Goal: Information Seeking & Learning: Find specific fact

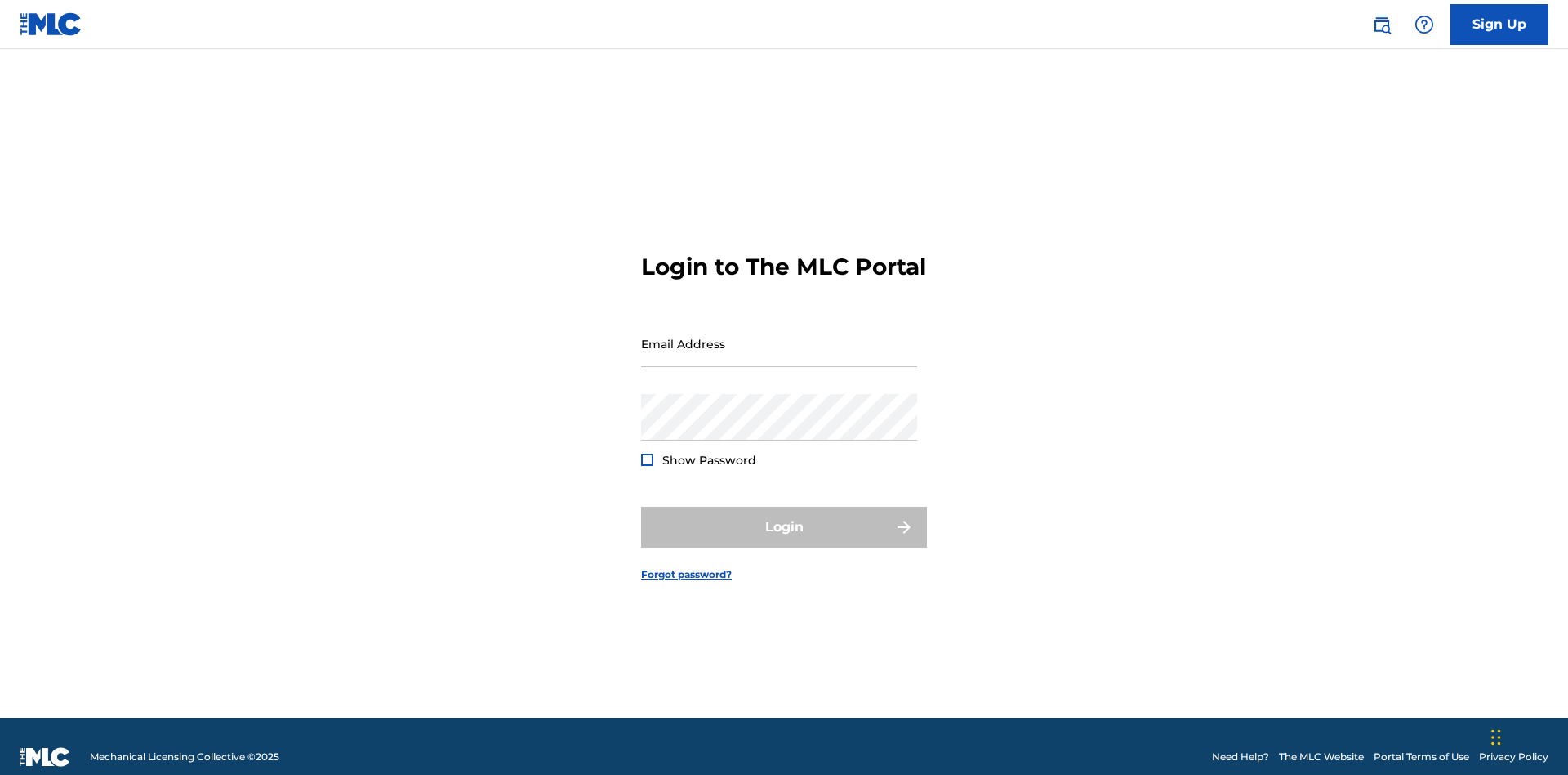
scroll to position [21, 0]
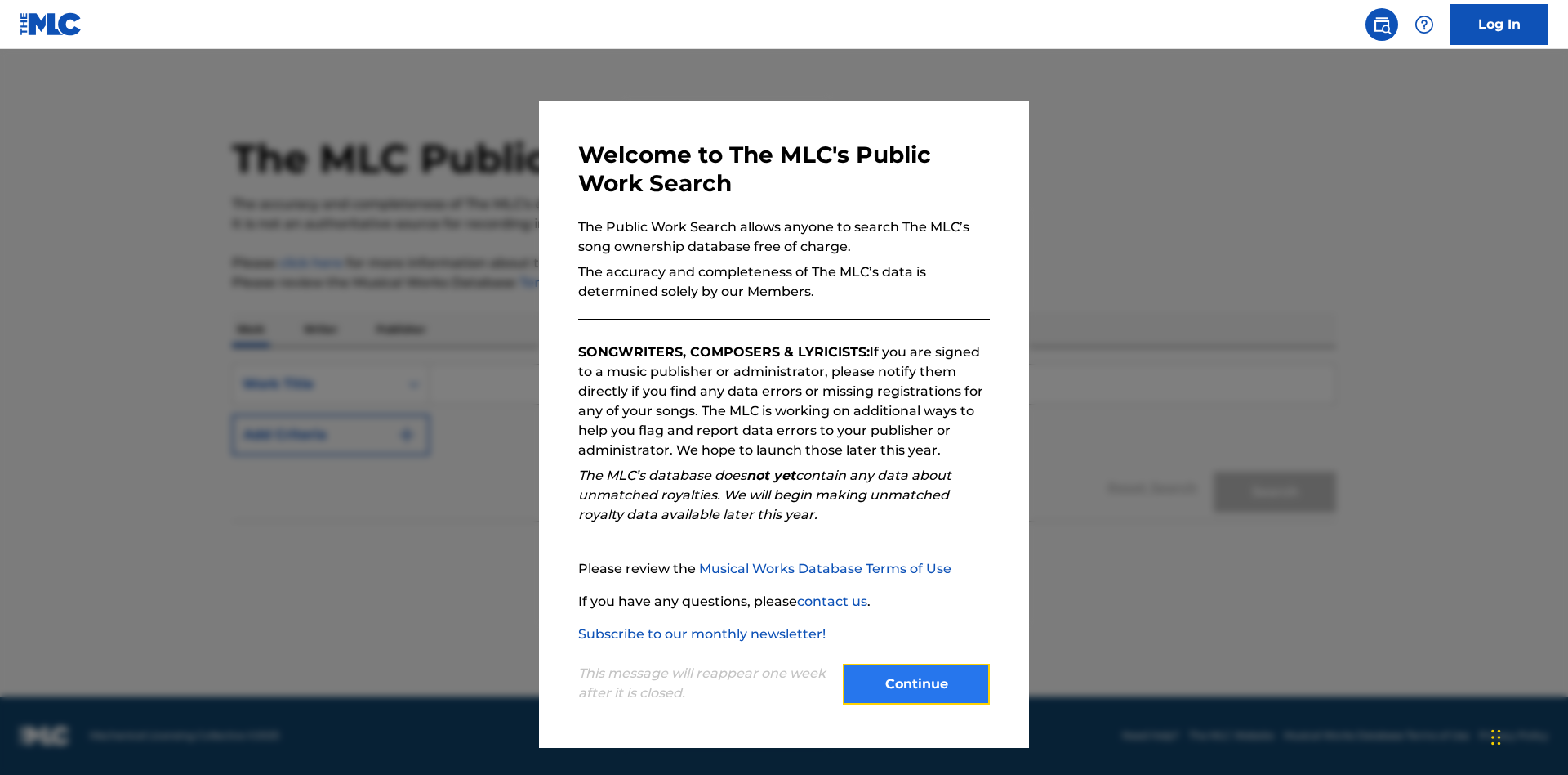
click at [917, 684] on button "Continue" at bounding box center [916, 684] width 147 height 41
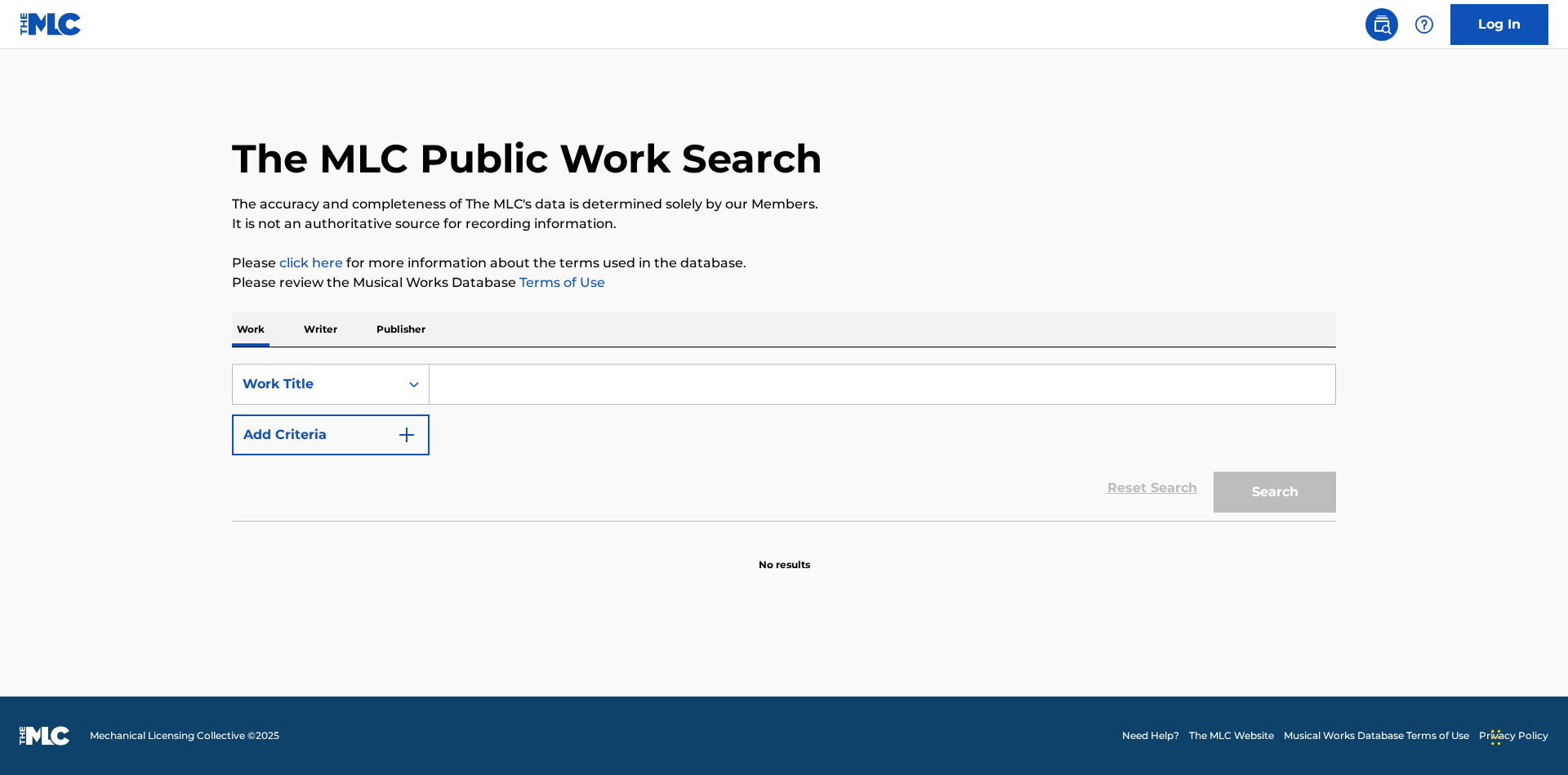
click at [400, 330] on p "Publisher" at bounding box center [401, 329] width 59 height 34
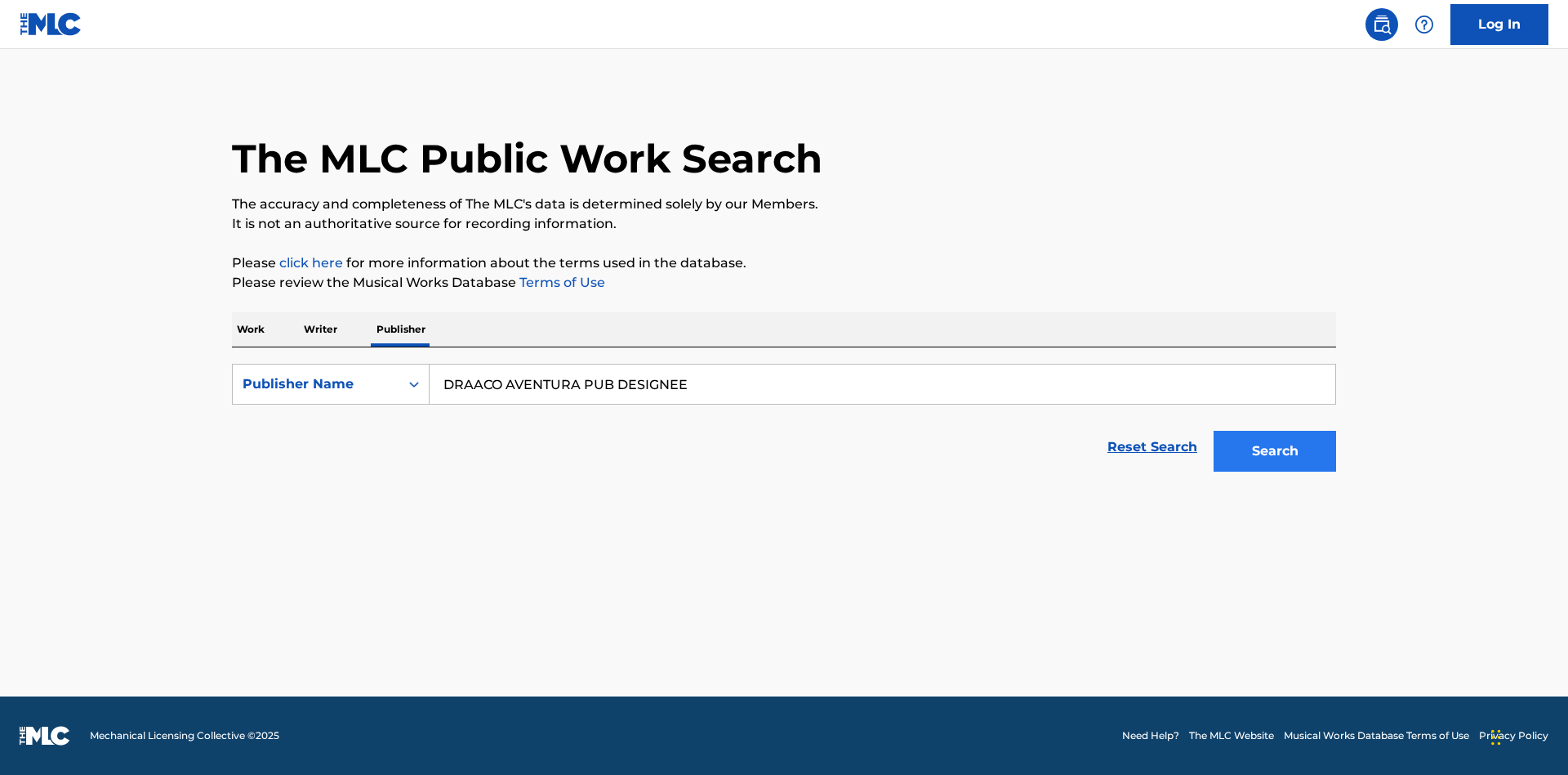
type input "DRAACO AVENTURA PUB DESIGNEE"
click at [1275, 451] on button "Search" at bounding box center [1275, 451] width 122 height 41
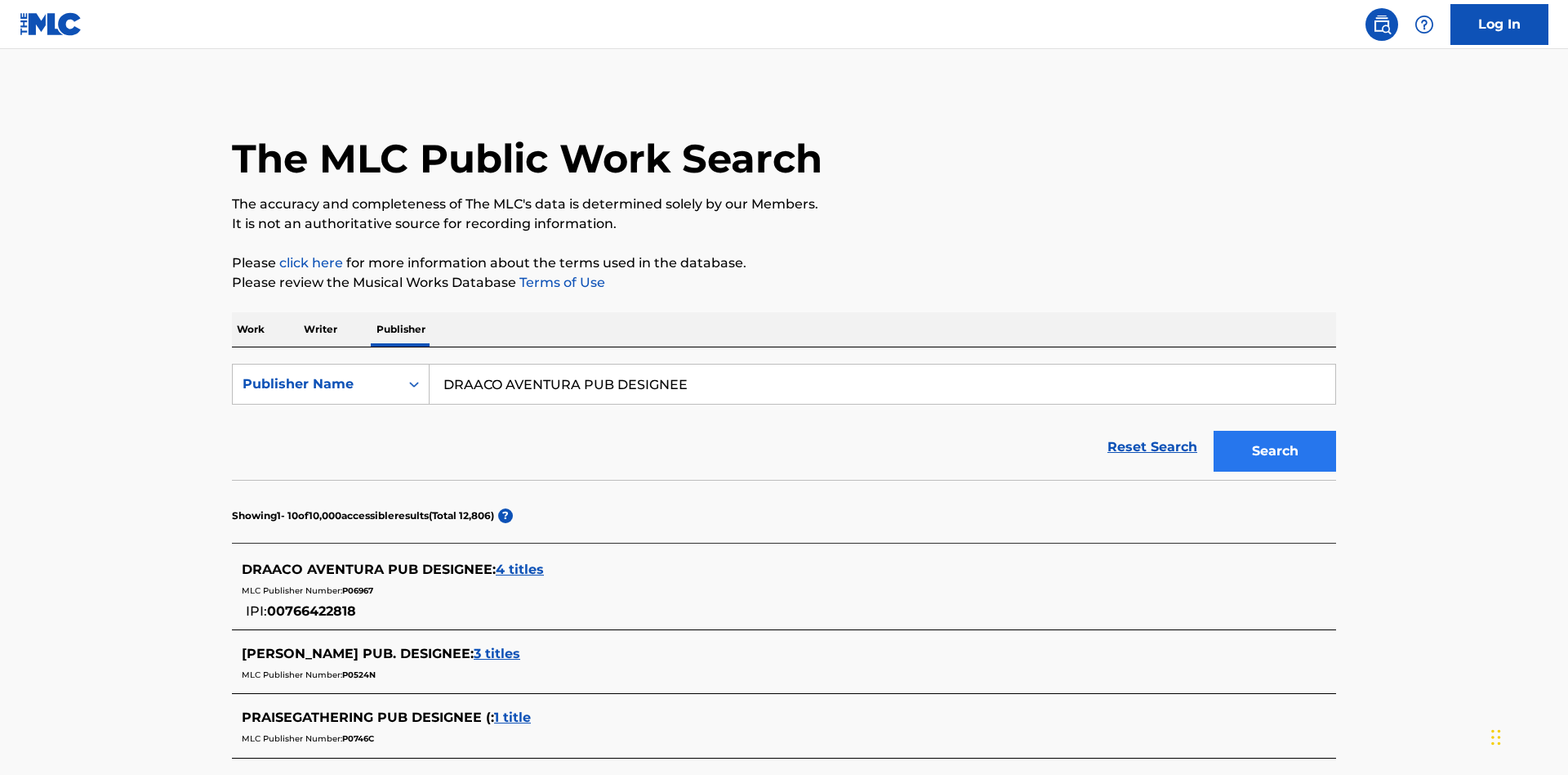
scroll to position [463, 0]
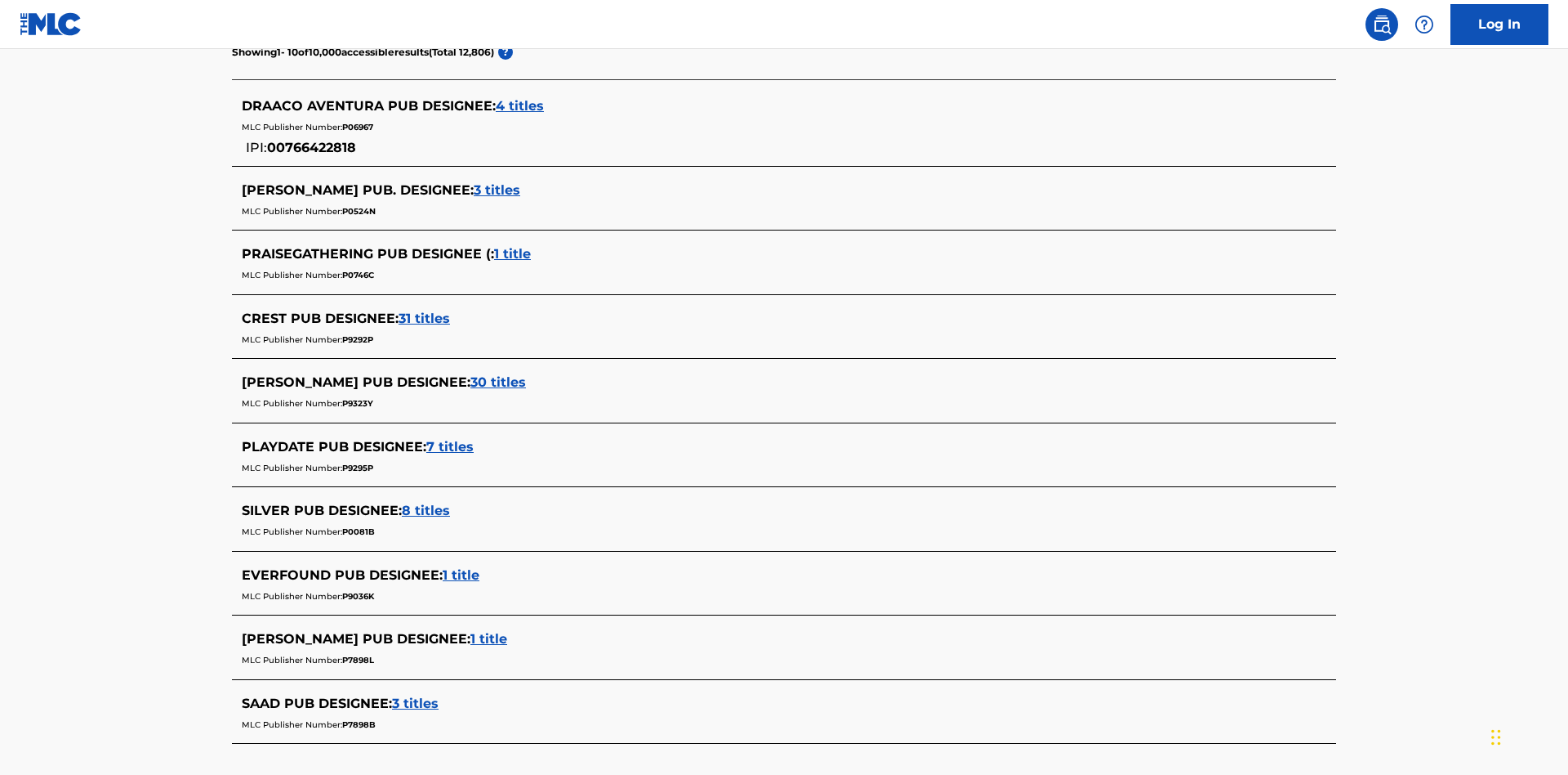
click at [521, 106] on span "4 titles" at bounding box center [520, 105] width 48 height 15
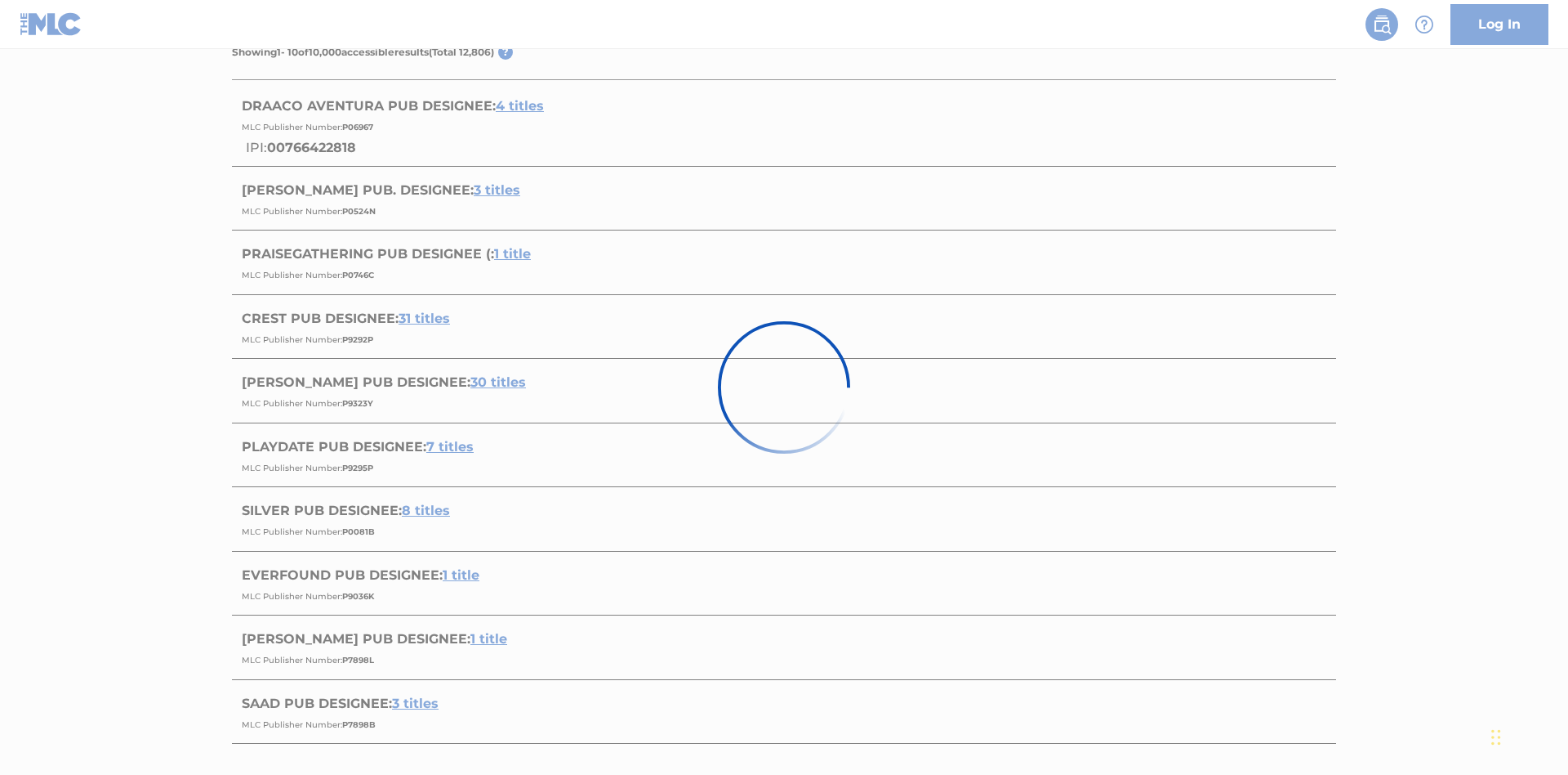
scroll to position [0, 0]
